Goal: Task Accomplishment & Management: Manage account settings

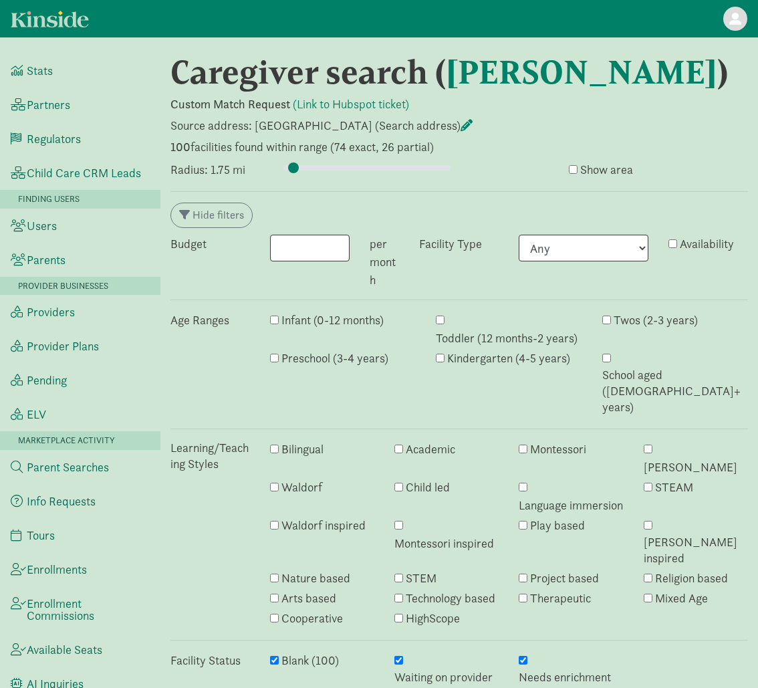
select select "awaiting_response"
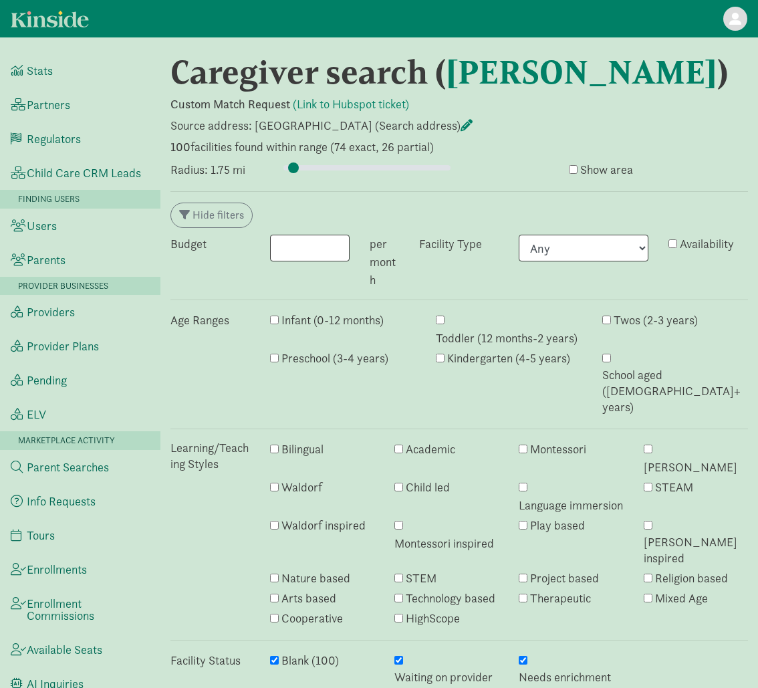
select select "awaiting_response"
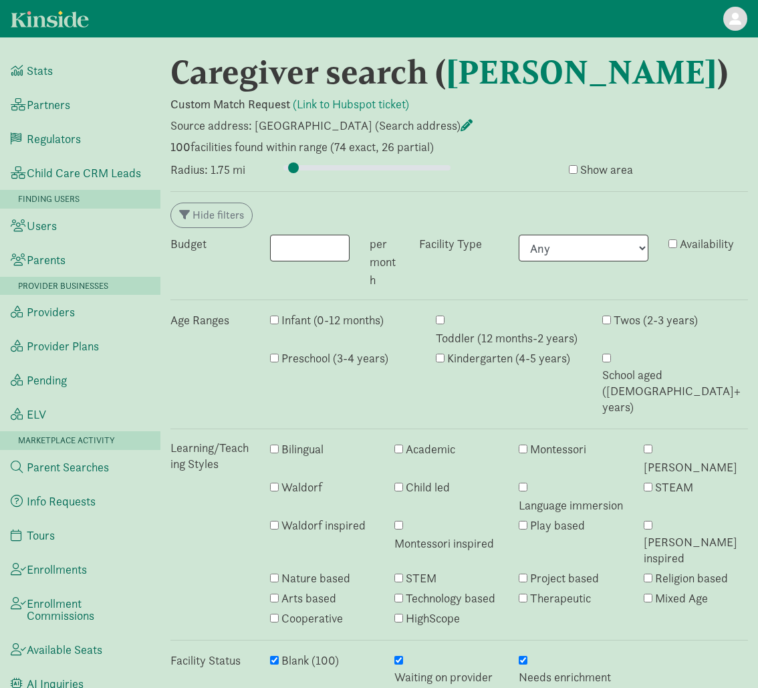
select select "awaiting_response"
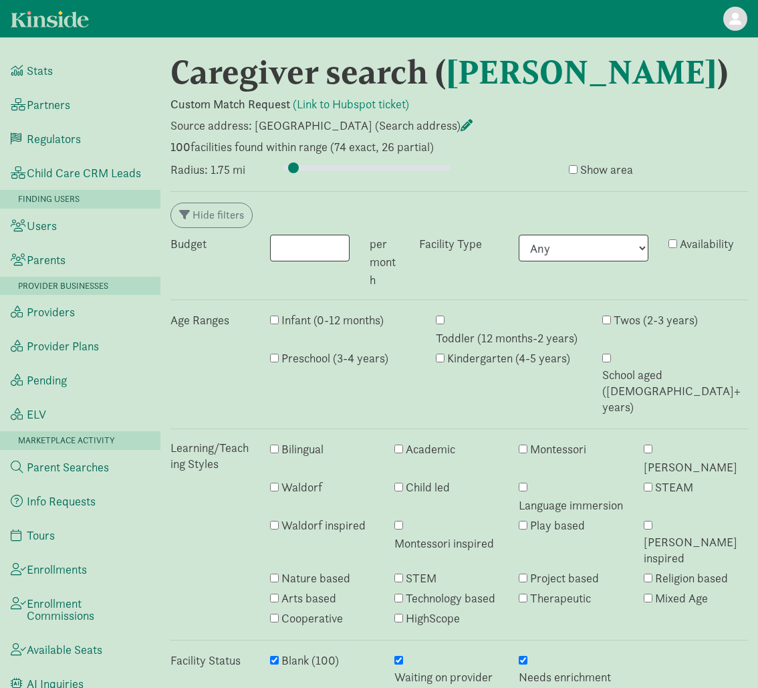
select select "awaiting_response"
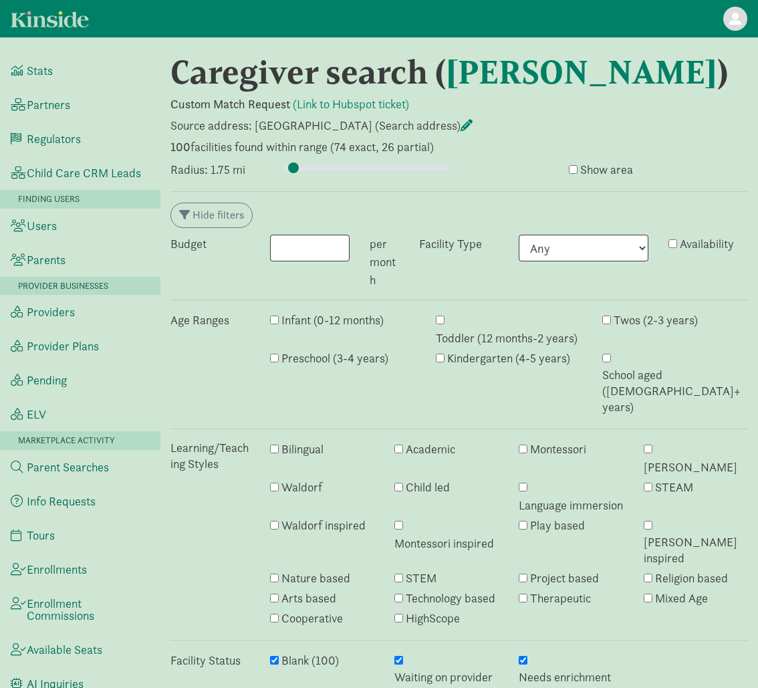
select select "awaiting_response"
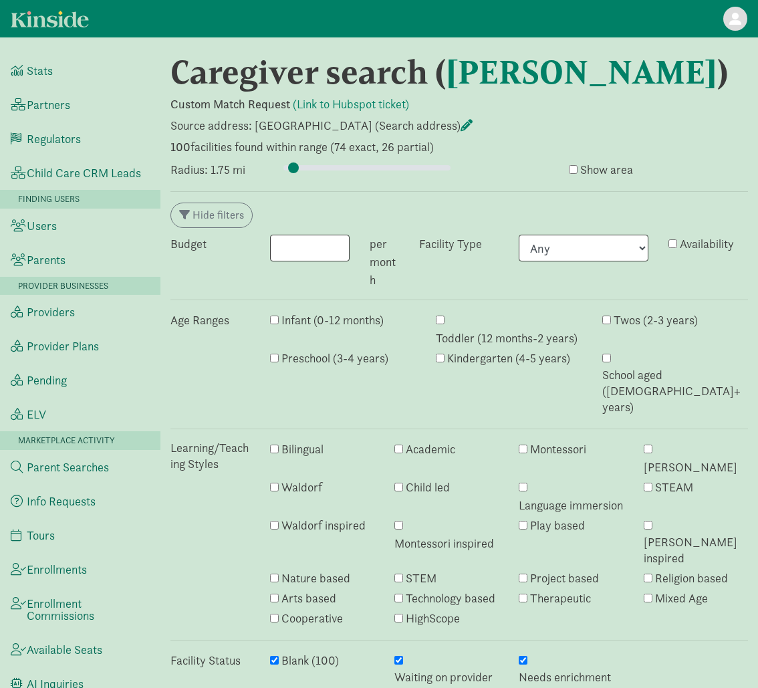
select select "awaiting_response"
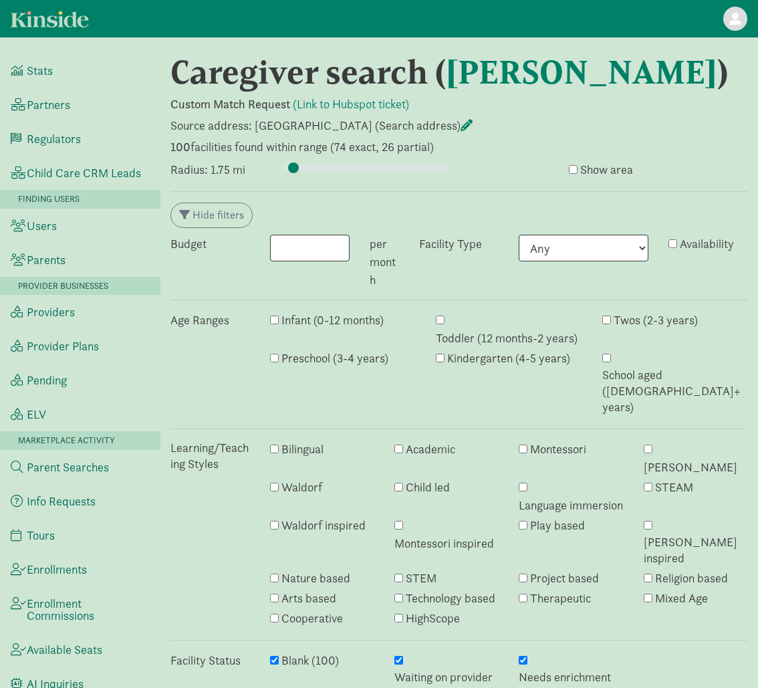
select select "awaiting_response"
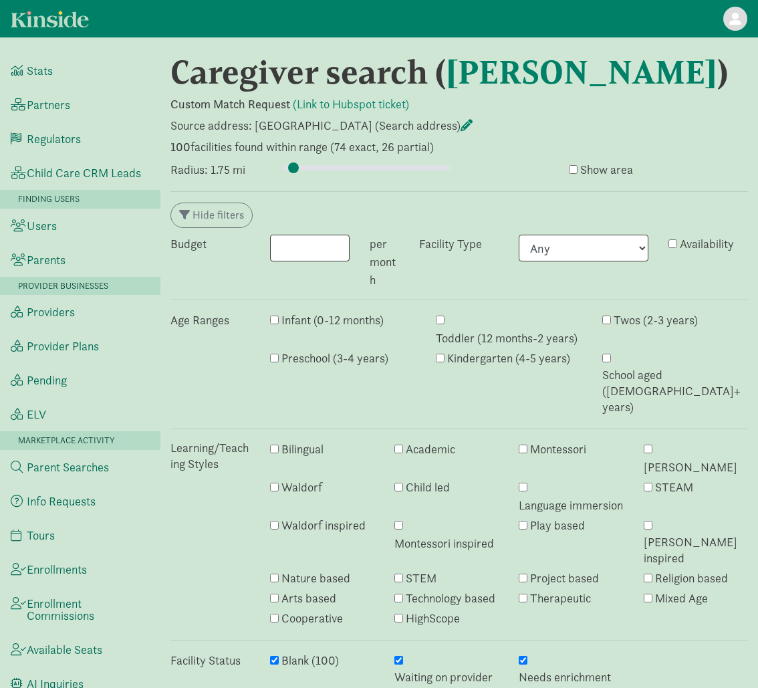
select select "awaiting_response"
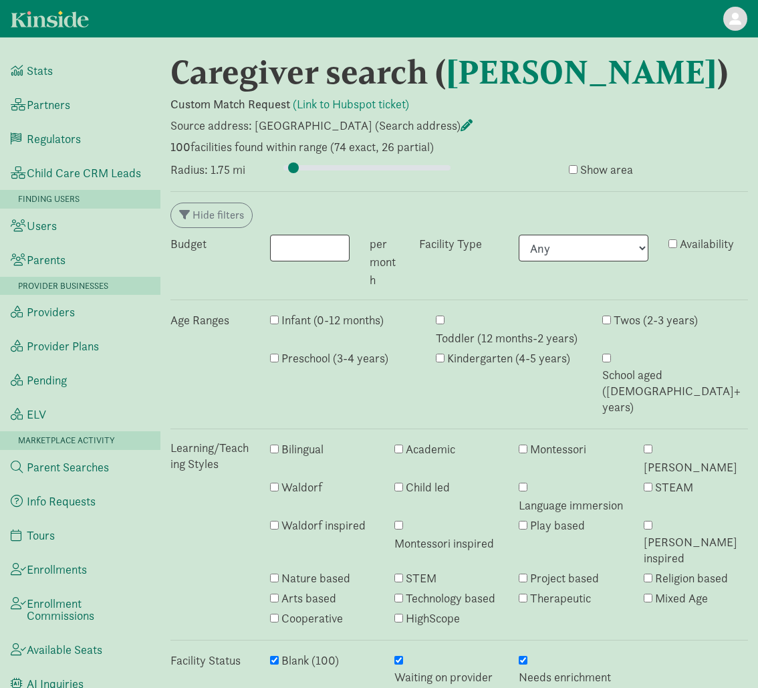
select select "awaiting_response"
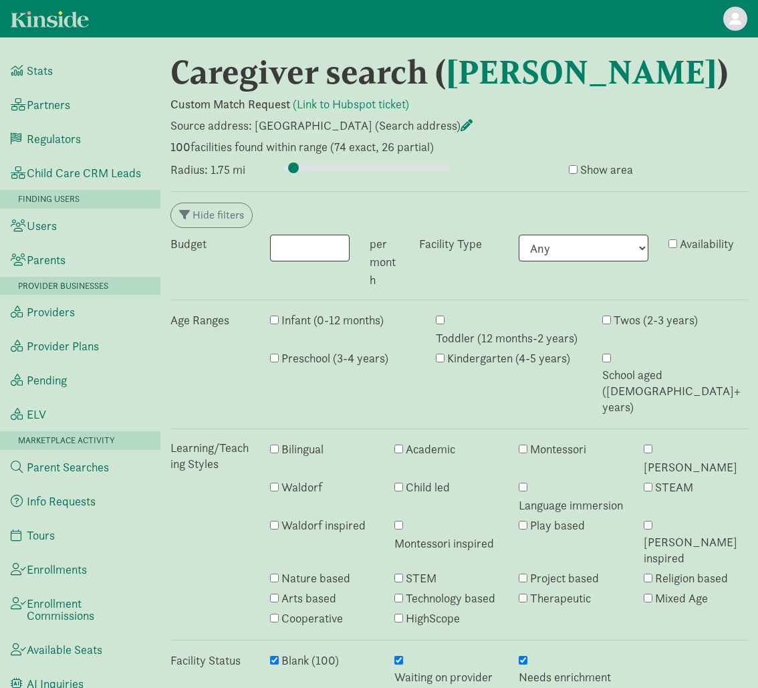
select select "awaiting_response"
select select "closed"
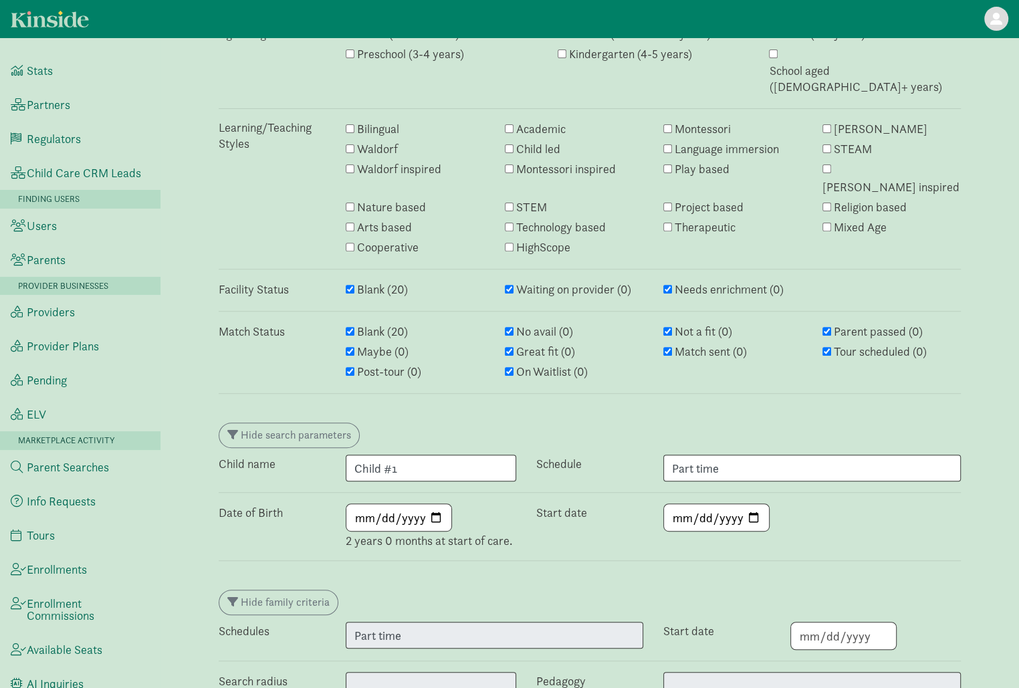
scroll to position [277, 0]
